Goal: Obtain resource: Download file/media

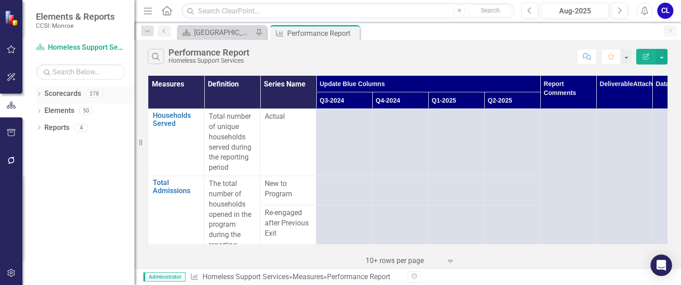
click at [40, 96] on icon "Dropdown" at bounding box center [39, 94] width 6 height 5
click at [47, 107] on icon "Dropdown" at bounding box center [43, 109] width 7 height 5
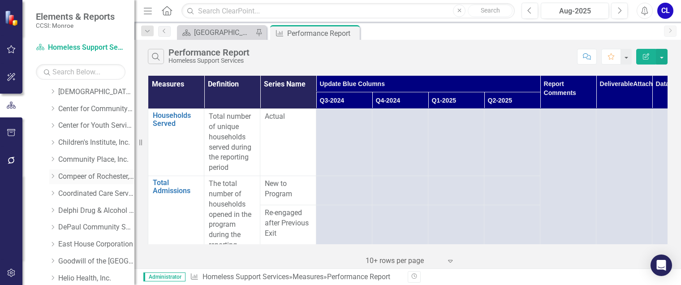
scroll to position [45, 0]
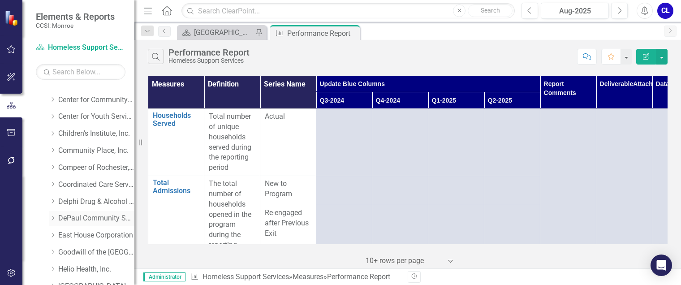
click at [52, 218] on icon "Dropdown" at bounding box center [52, 217] width 7 height 5
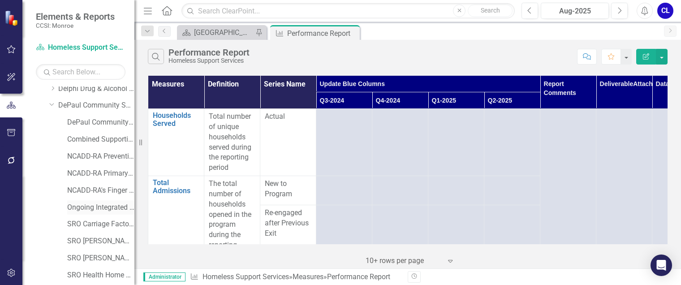
scroll to position [179, 0]
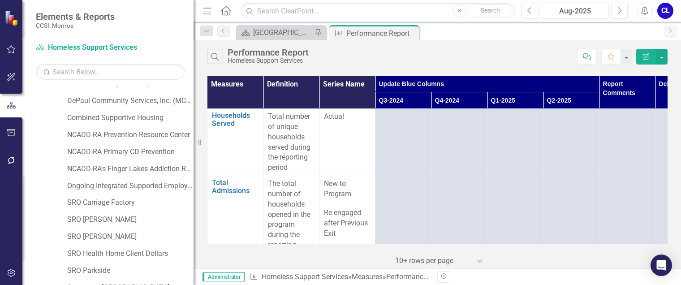
drag, startPoint x: 137, startPoint y: 182, endPoint x: 201, endPoint y: 184, distance: 64.1
click at [201, 184] on div "Resize" at bounding box center [196, 142] width 7 height 285
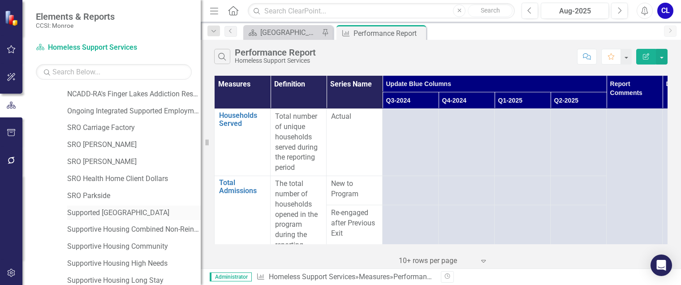
scroll to position [269, 0]
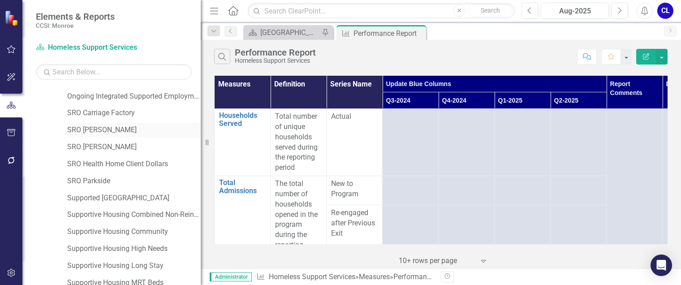
click at [100, 129] on link "SRO [PERSON_NAME]" at bounding box center [133, 130] width 133 height 10
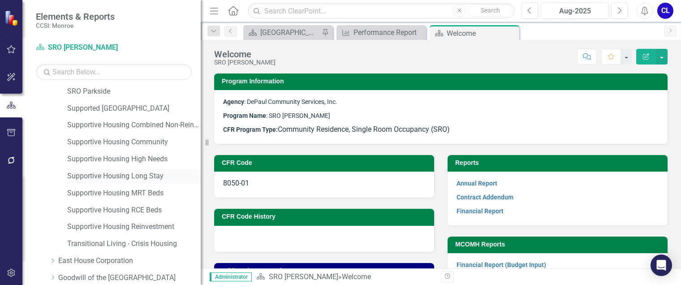
scroll to position [403, 0]
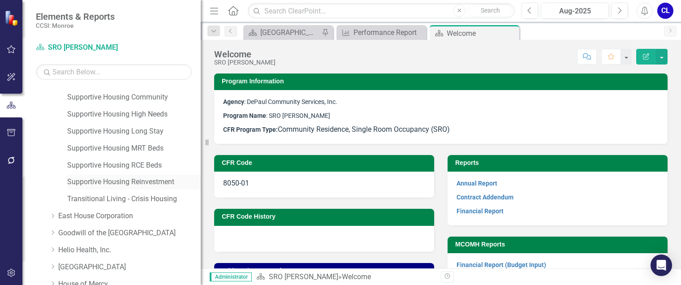
click at [134, 182] on link "Supportive Housing Reinvestment" at bounding box center [133, 182] width 133 height 10
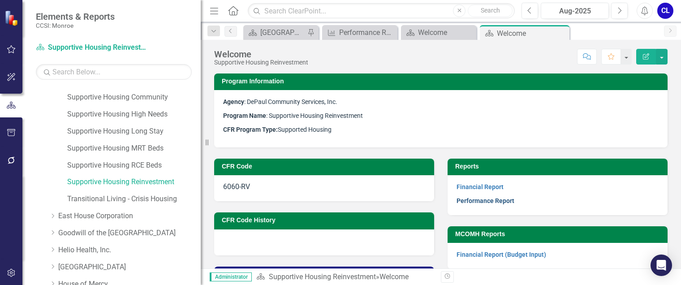
click at [505, 203] on link "Performance Report" at bounding box center [485, 200] width 58 height 7
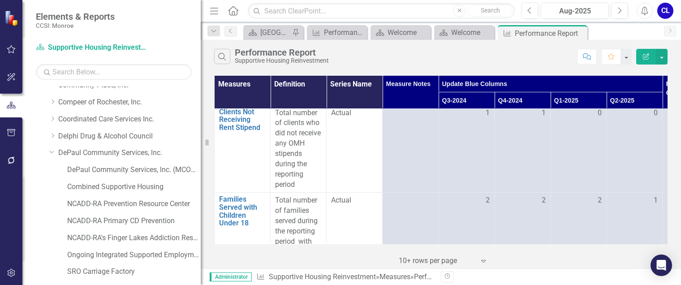
scroll to position [45, 0]
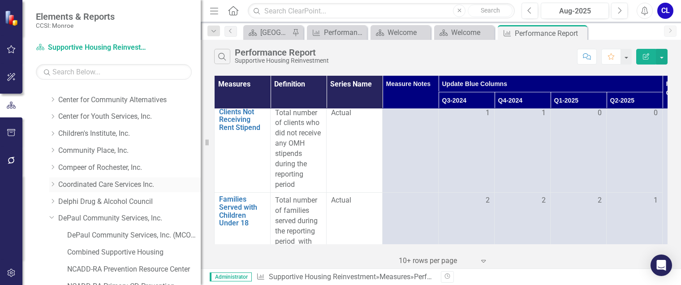
click at [54, 184] on icon "Dropdown" at bounding box center [52, 183] width 7 height 5
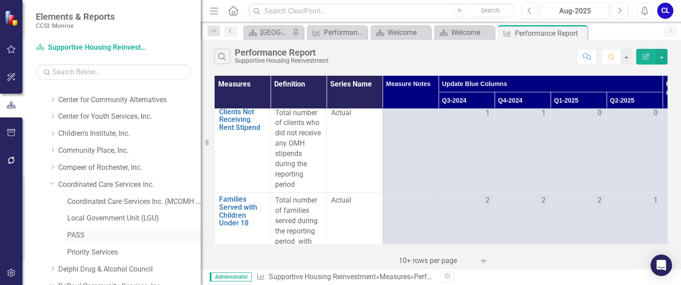
click at [78, 233] on link "PASS" at bounding box center [133, 235] width 133 height 10
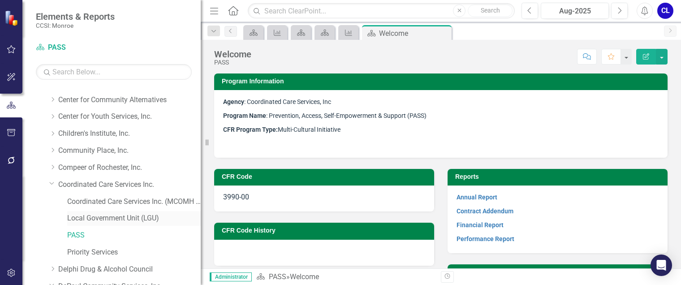
click at [119, 219] on link "Local Government Unit (LGU)" at bounding box center [133, 218] width 133 height 10
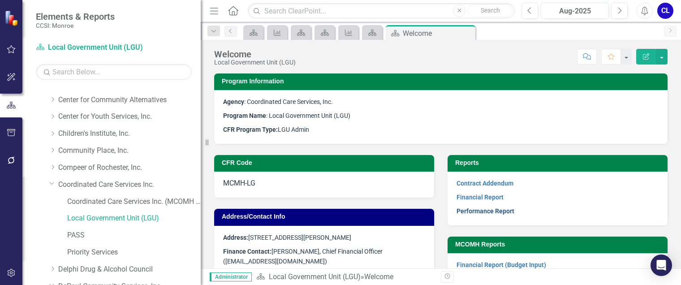
click at [483, 212] on link "Performance Report" at bounding box center [485, 210] width 58 height 7
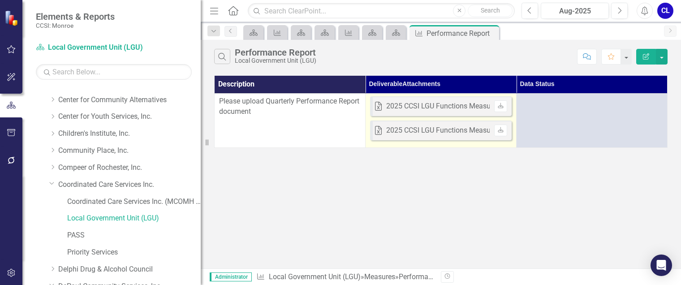
click at [491, 144] on td "Excel 2025 CCSI LGU Functions Measures Q2 Status Report [DATE]xlsx Uploaded [DA…" at bounding box center [440, 120] width 151 height 54
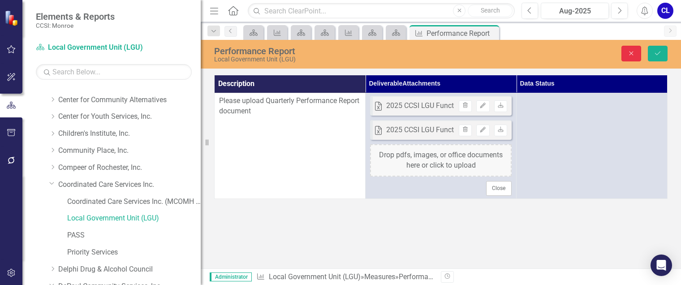
click at [633, 47] on button "Close" at bounding box center [631, 54] width 20 height 16
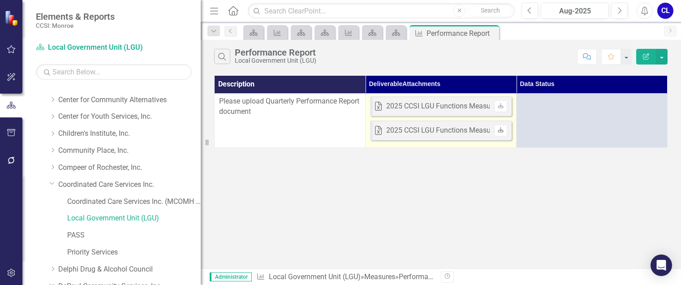
click at [497, 130] on icon "Download" at bounding box center [500, 130] width 7 height 5
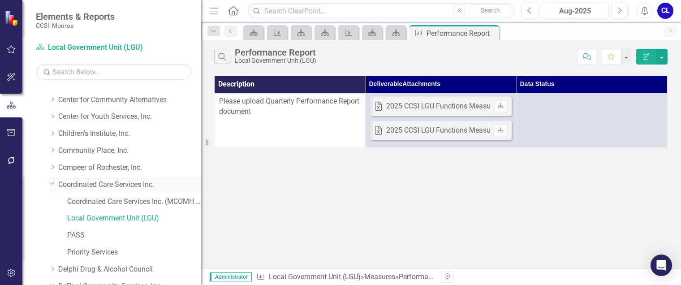
click at [94, 184] on link "Coordinated Care Services Inc." at bounding box center [129, 185] width 142 height 10
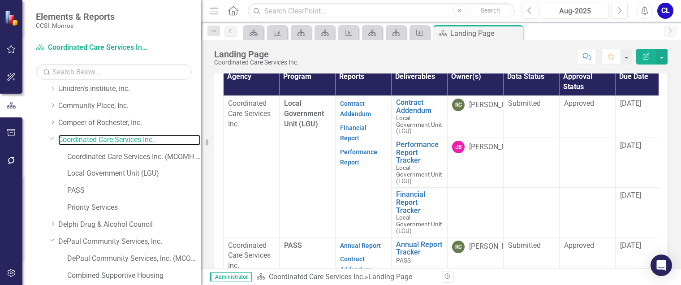
scroll to position [313, 0]
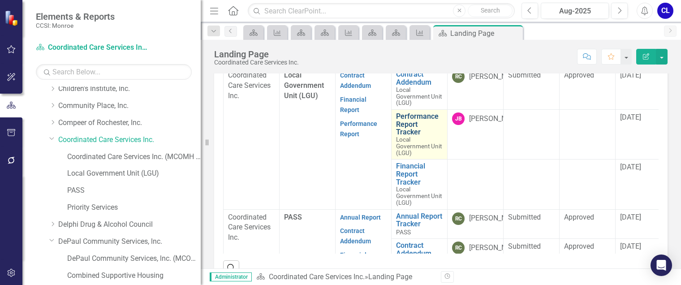
click at [407, 124] on link "Performance Report Tracker" at bounding box center [419, 124] width 47 height 24
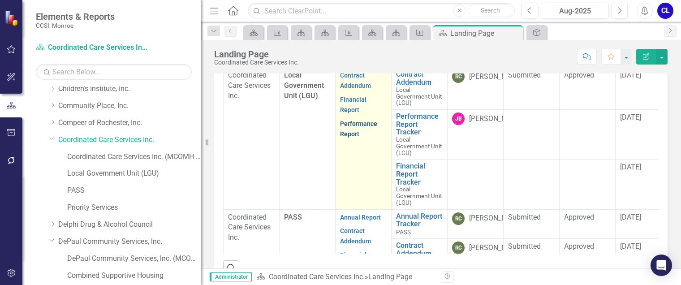
click at [353, 124] on link "Performance Report" at bounding box center [358, 128] width 37 height 17
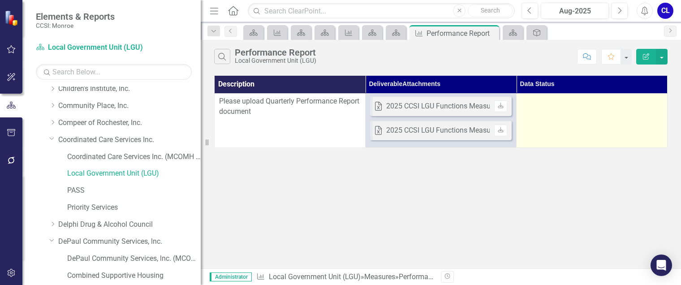
click at [575, 120] on td at bounding box center [591, 120] width 151 height 54
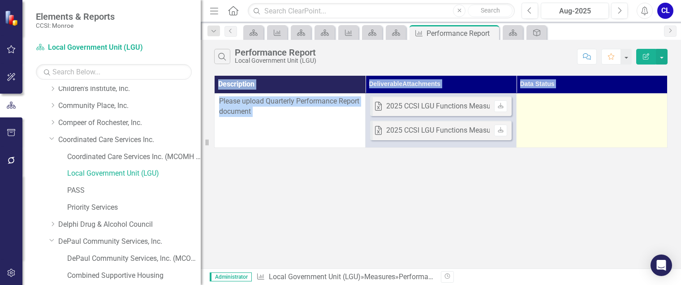
click at [575, 120] on td at bounding box center [591, 120] width 151 height 54
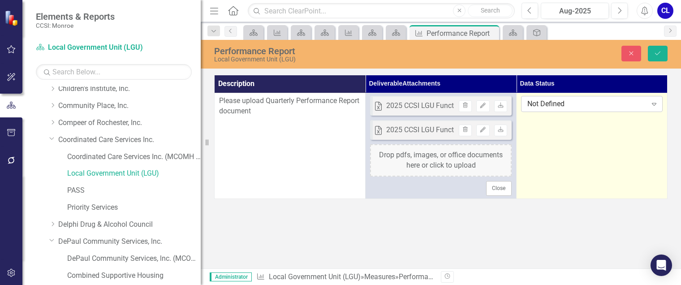
click at [550, 109] on div "Not Defined Expand" at bounding box center [591, 104] width 141 height 16
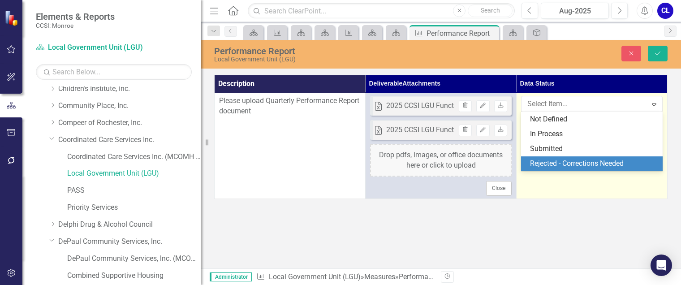
click at [430, 237] on div "Performance Report Local Government Unit (LGU) Close Save Description Deliverab…" at bounding box center [441, 154] width 480 height 228
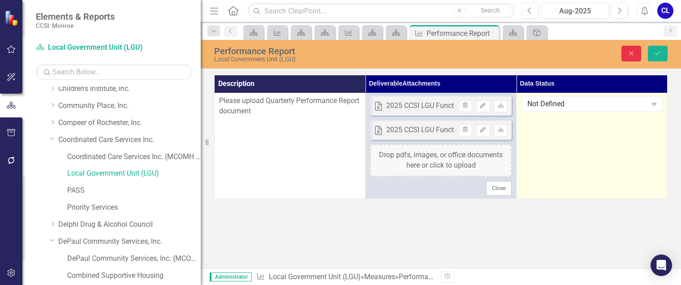
click at [630, 53] on icon "Close" at bounding box center [631, 53] width 8 height 6
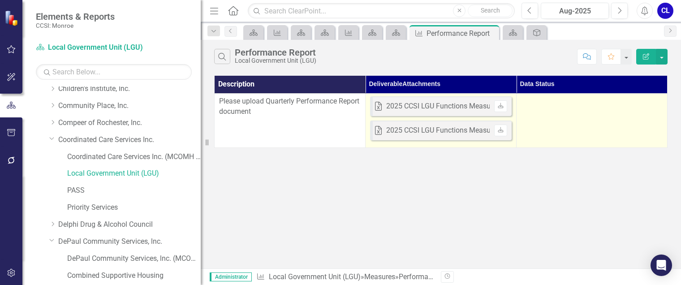
click at [462, 104] on div "2025 CCSI LGU Functions Measures Q2 Status Report [DATE]xlsx" at bounding box center [488, 106] width 205 height 10
click at [502, 107] on icon "Download" at bounding box center [500, 105] width 7 height 5
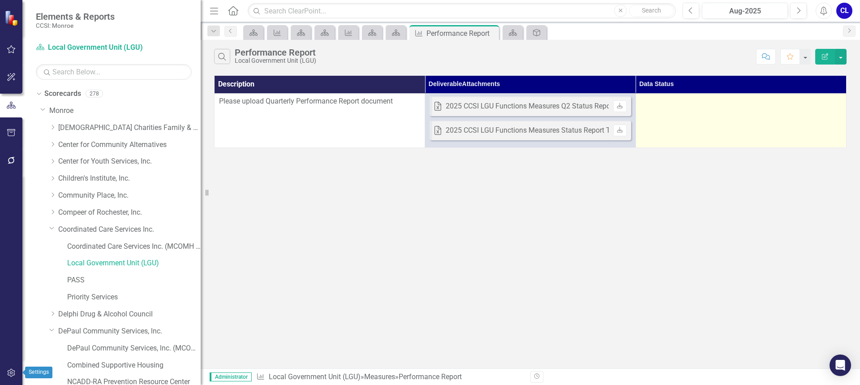
click at [11, 284] on icon "button" at bounding box center [11, 372] width 9 height 7
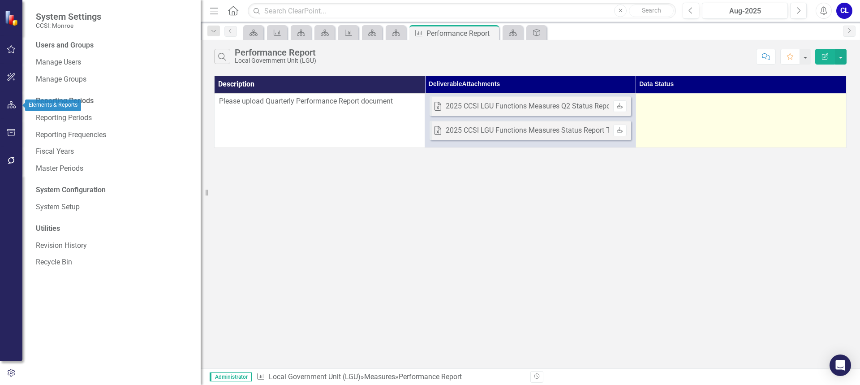
click at [9, 106] on icon "button" at bounding box center [11, 104] width 9 height 7
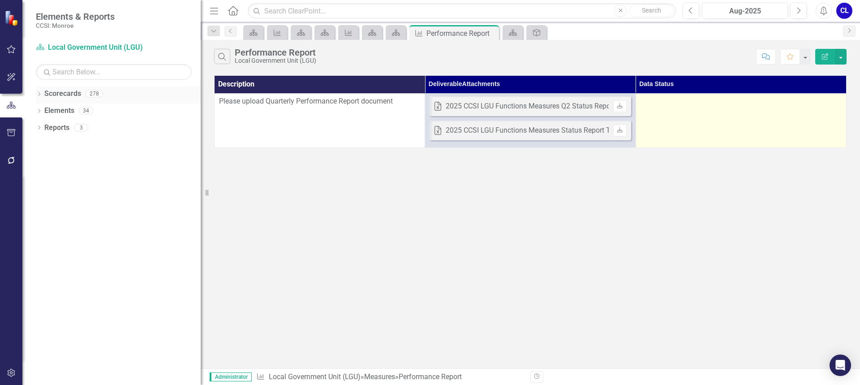
click at [38, 92] on icon "Dropdown" at bounding box center [39, 94] width 6 height 5
click at [39, 111] on div "Dropdown Scorecards 278 Dropdown Monroe Dropdown [DEMOGRAPHIC_DATA] Charities F…" at bounding box center [118, 103] width 165 height 34
click at [42, 110] on icon "Dropdown" at bounding box center [43, 109] width 7 height 5
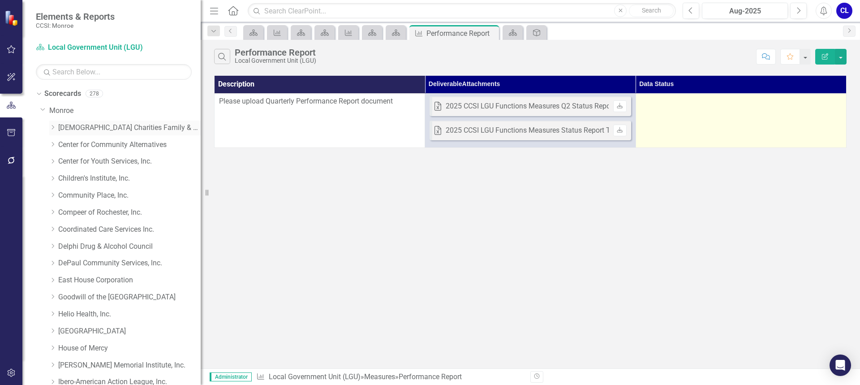
click at [51, 126] on icon "Dropdown" at bounding box center [52, 126] width 7 height 5
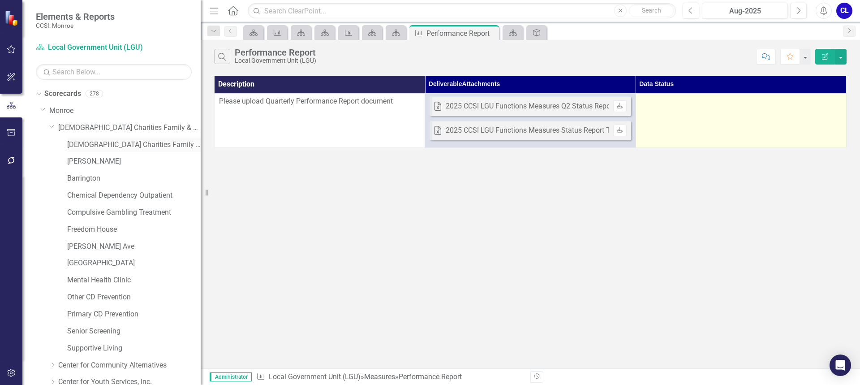
click at [97, 141] on link "[DEMOGRAPHIC_DATA] Charities Family & Community Services (MCOMH Internal)" at bounding box center [133, 145] width 133 height 10
